Goal: Check status: Check status

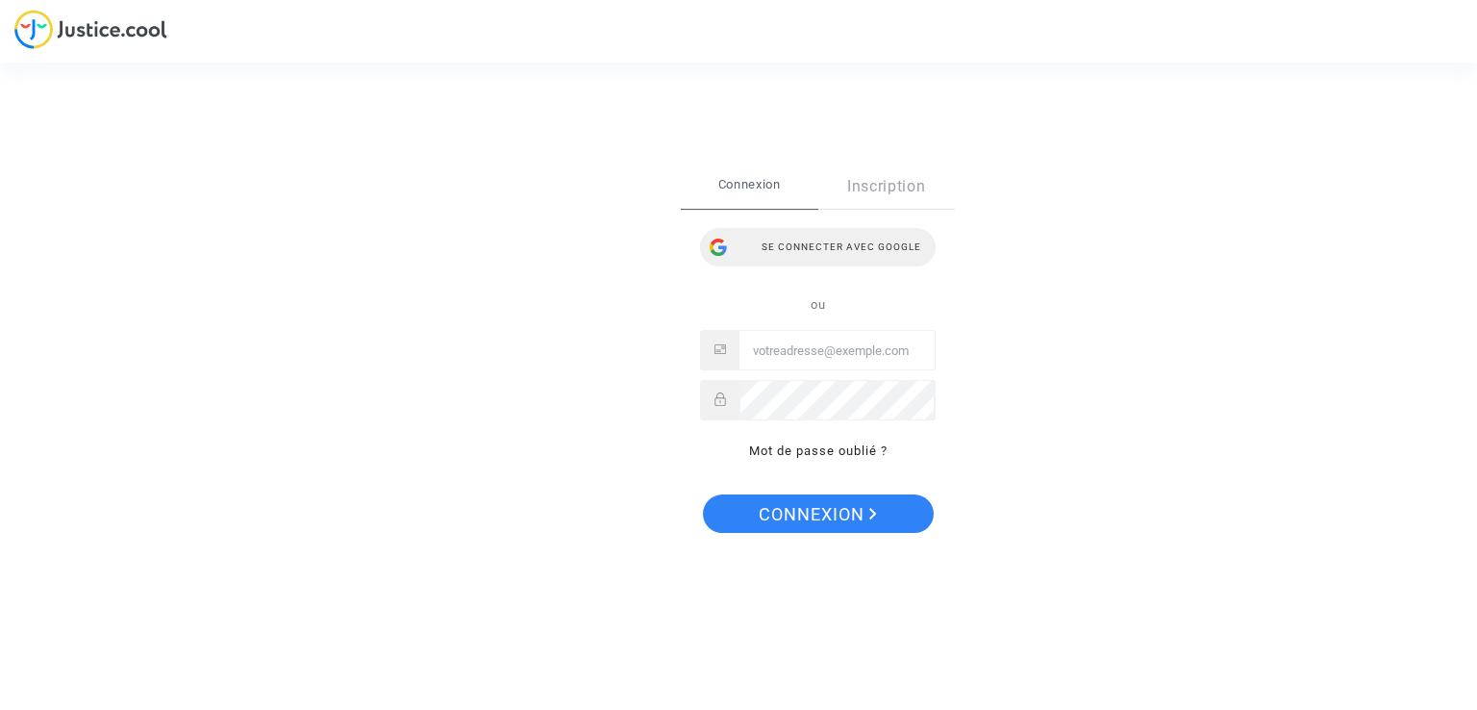
click at [788, 248] on div "Se connecter avec Google" at bounding box center [818, 247] width 236 height 38
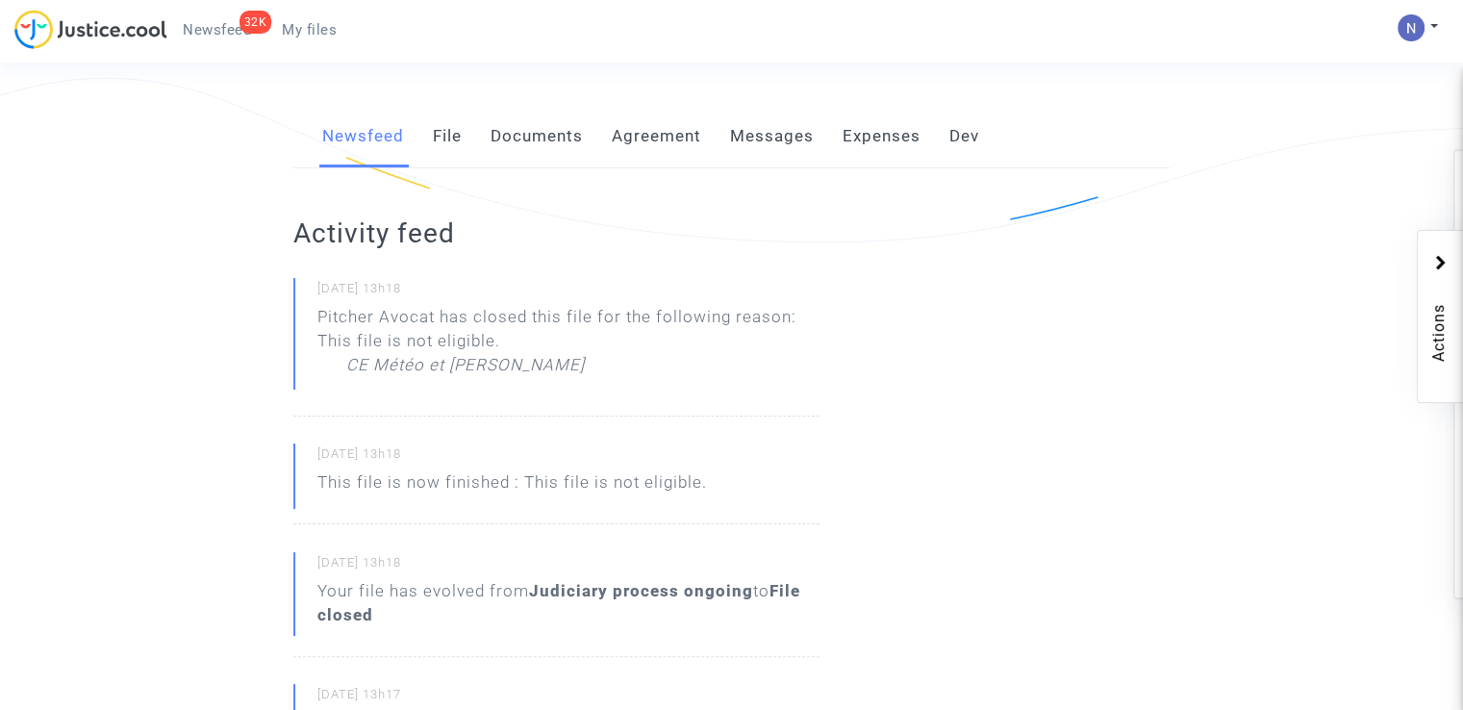
scroll to position [385, 0]
